Goal: Use online tool/utility

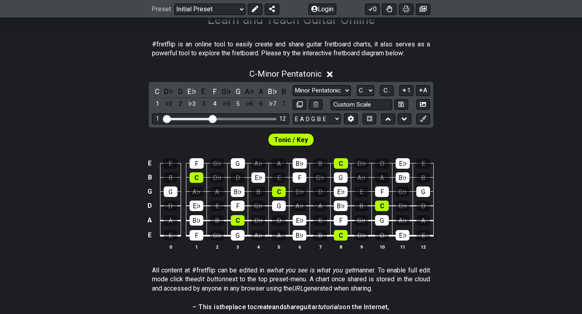
scroll to position [148, 0]
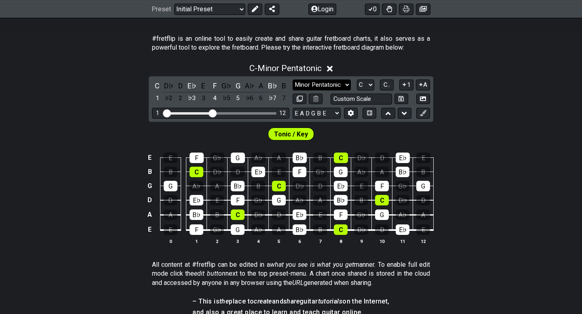
click at [342, 84] on select "Minor Pentatonic Click to edit Minor Pentatonic Major Pentatonic Minor Blues Ma…" at bounding box center [322, 85] width 58 height 11
select select "Major / [PERSON_NAME]"
click at [293, 80] on select "Minor Pentatonic Click to edit Minor Pentatonic Major Pentatonic Minor Blues Ma…" at bounding box center [322, 85] width 58 height 11
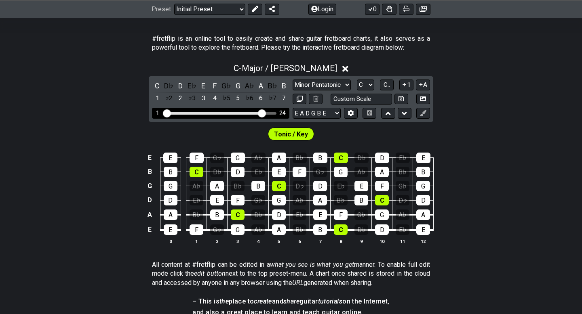
drag, startPoint x: 211, startPoint y: 113, endPoint x: 261, endPoint y: 113, distance: 50.1
click at [261, 113] on input "Visible fret range" at bounding box center [220, 113] width 115 height 0
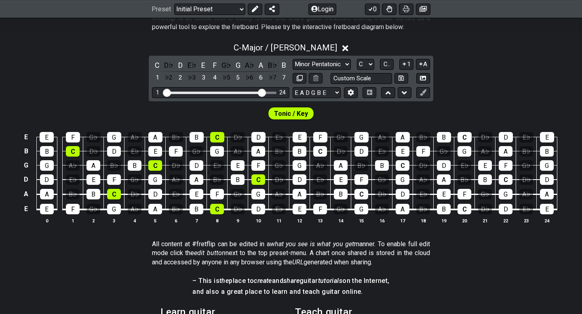
scroll to position [169, 0]
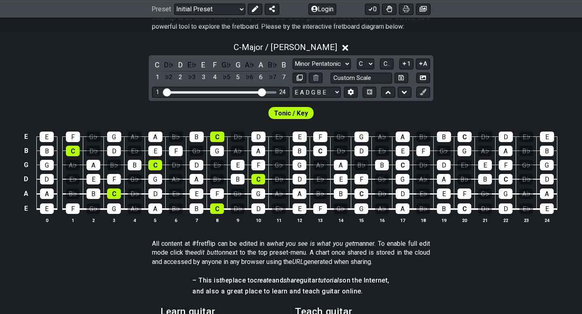
click at [293, 114] on span "Tonic / Key" at bounding box center [291, 113] width 34 height 12
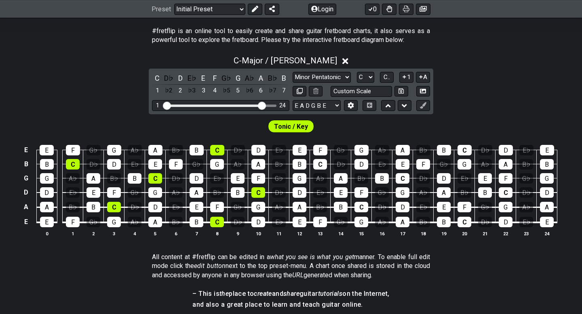
scroll to position [155, 0]
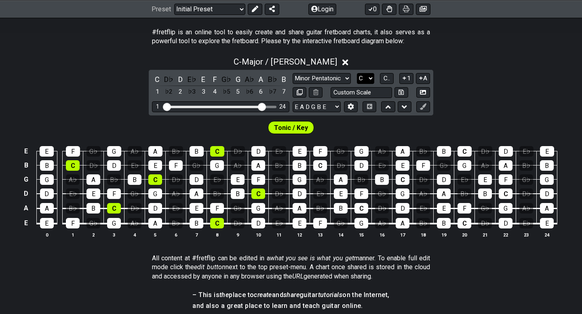
click at [361, 76] on select "A♭ A A♯ B♭ B C C♯ D♭ D D♯ E♭ E F F♯ G♭ G G♯" at bounding box center [365, 78] width 17 height 11
click at [357, 73] on select "A♭ A A♯ B♭ B C C♯ D♭ D D♯ E♭ E F F♯ G♭ G G♯" at bounding box center [365, 78] width 17 height 11
click at [368, 83] on select "A♭ A A♯ B♭ B C C♯ D♭ D D♯ E♭ E F F♯ G♭ G G♯" at bounding box center [365, 78] width 17 height 11
click at [357, 73] on select "A♭ A A♯ B♭ B C C♯ D♭ D D♯ E♭ E F F♯ G♭ G G♯" at bounding box center [365, 78] width 17 height 11
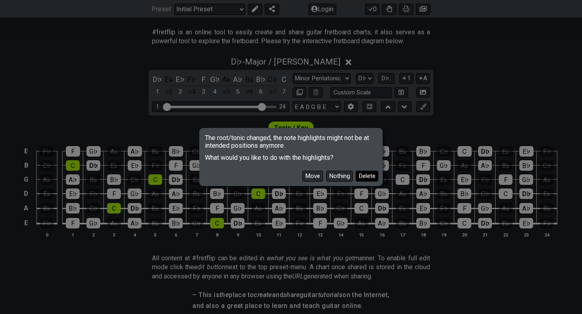
click at [358, 173] on button "Delete" at bounding box center [367, 176] width 23 height 11
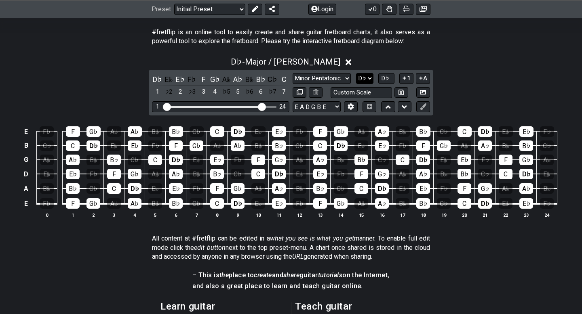
click at [364, 79] on select "A♭ A A♯ B♭ B C C♯ D♭ D D♯ E♭ E F F♯ G♭ G G♯" at bounding box center [364, 78] width 17 height 11
select select "C"
click at [356, 73] on select "A♭ A A♯ B♭ B C C♯ D♭ D D♯ E♭ E F F♯ G♭ G G♯" at bounding box center [364, 78] width 17 height 11
